Goal: Information Seeking & Learning: Learn about a topic

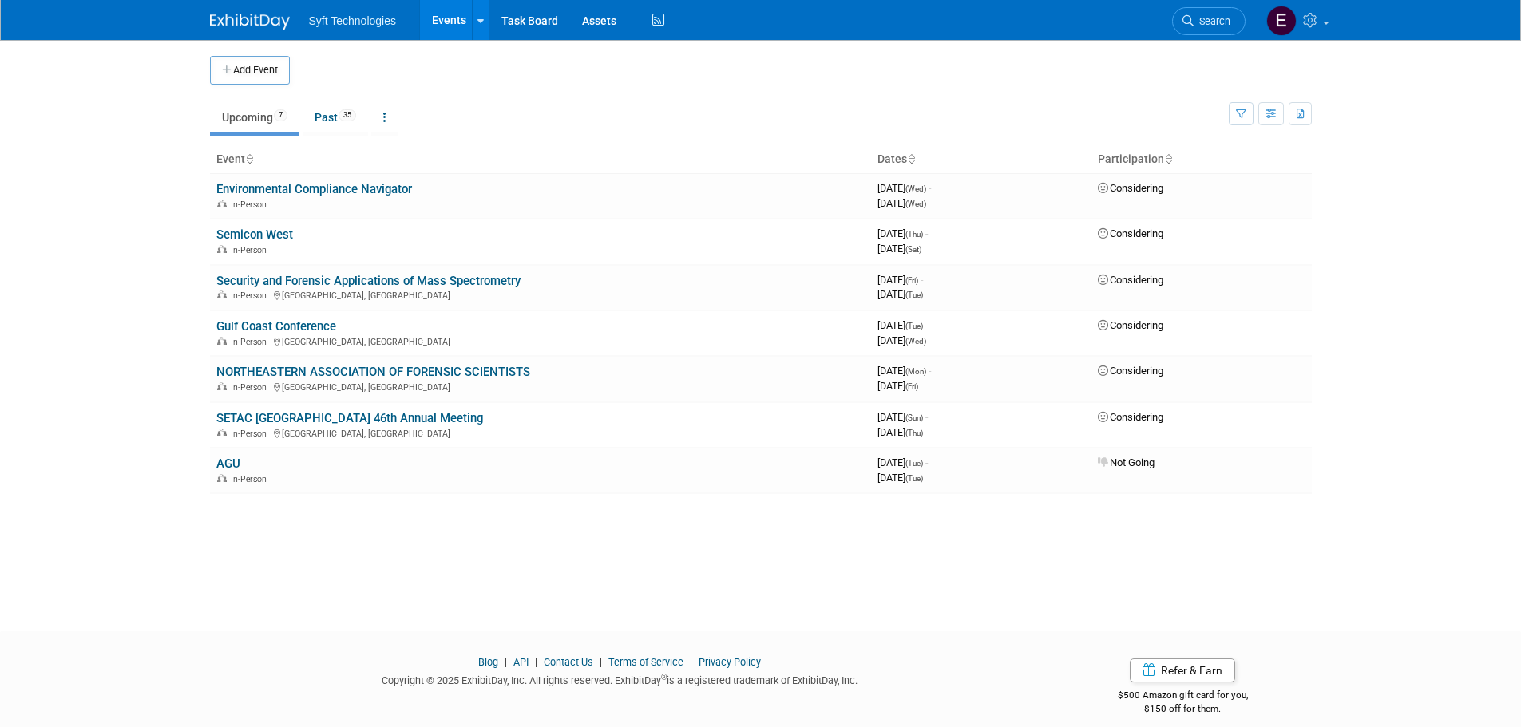
click at [319, 543] on div "Add Event New Event Duplicate Event Warning There is another event in your work…" at bounding box center [761, 321] width 1126 height 563
click at [404, 283] on link "Security and Forensic Applications of Mass Spectrometry" at bounding box center [368, 281] width 304 height 14
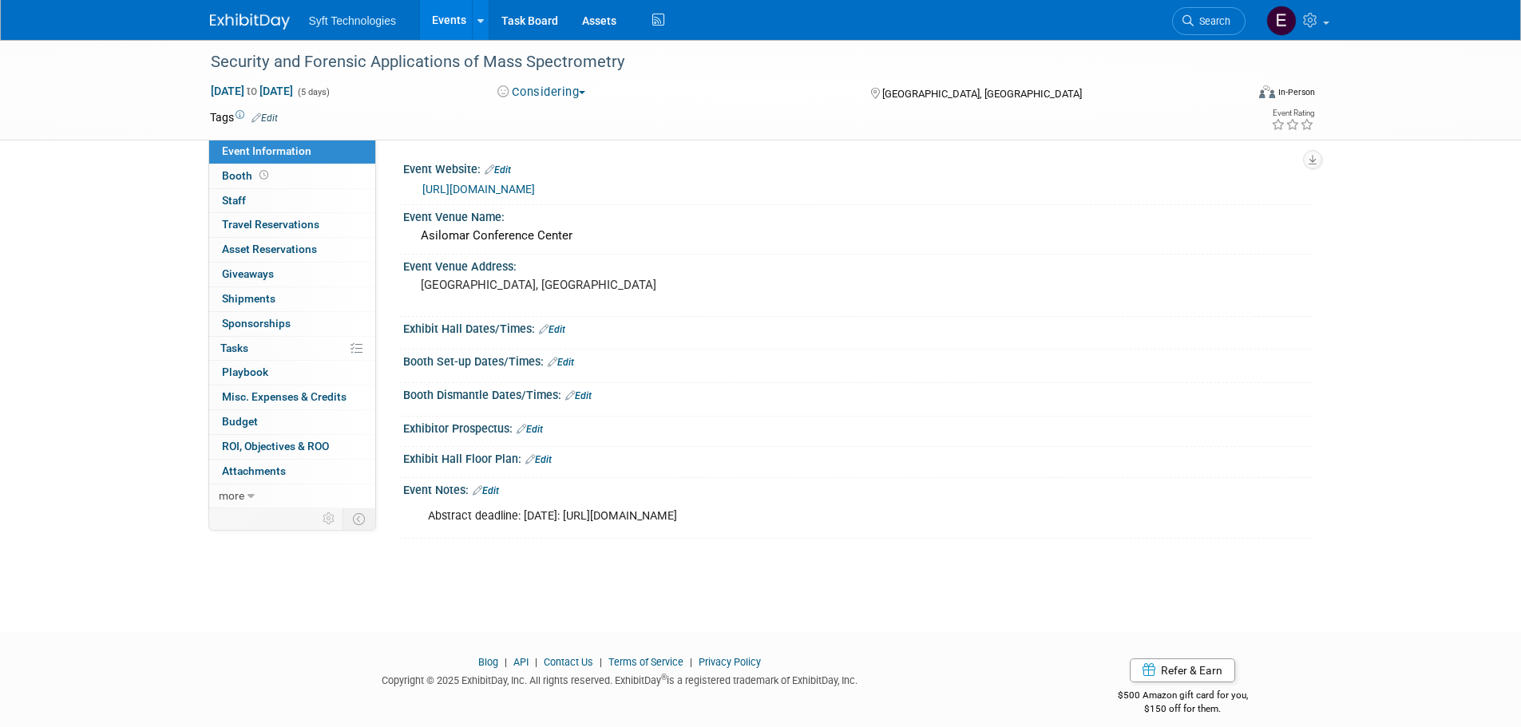
click at [522, 188] on link "[URL][DOMAIN_NAME]" at bounding box center [478, 189] width 113 height 13
click at [456, 22] on link "Events" at bounding box center [449, 20] width 58 height 40
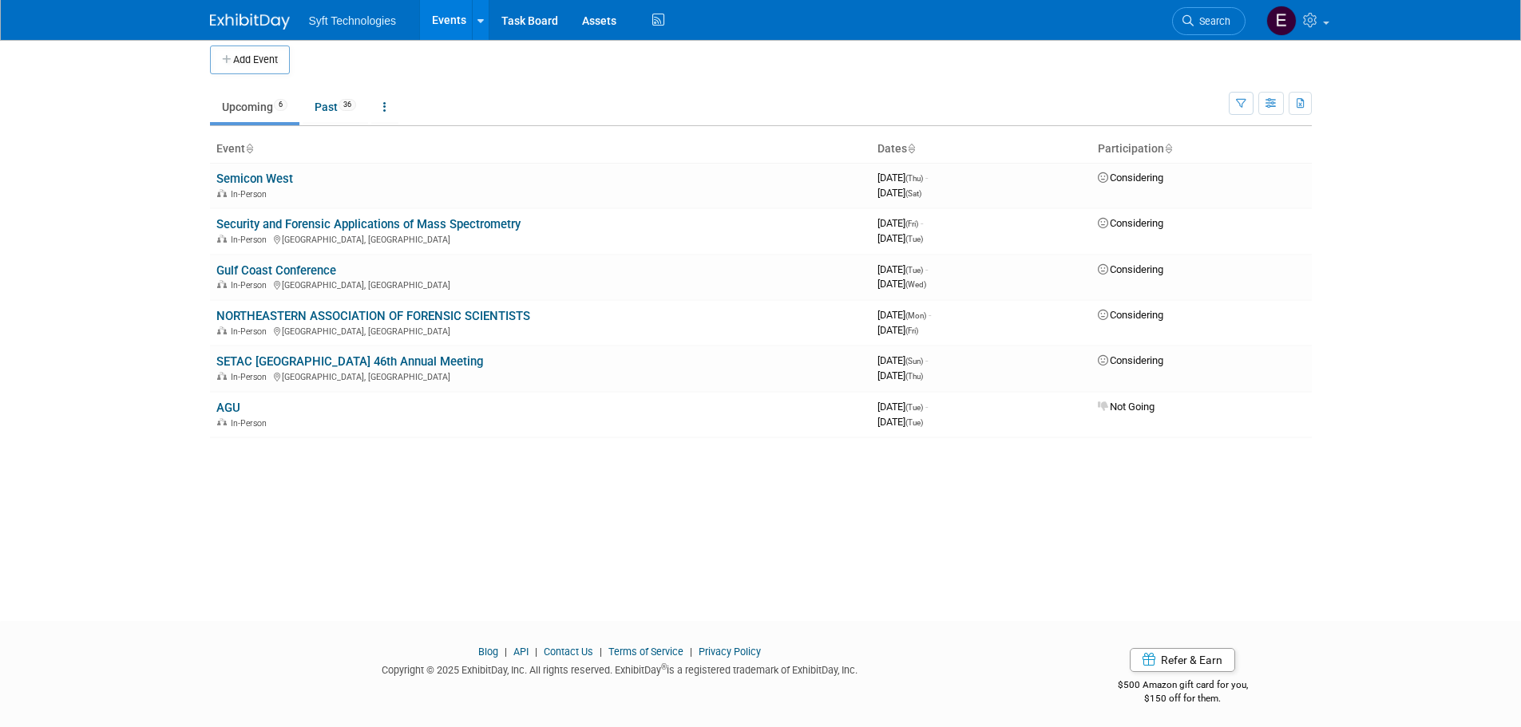
scroll to position [16, 0]
